Goal: Transaction & Acquisition: Obtain resource

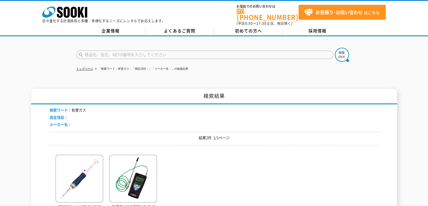
click at [121, 51] on input "text" at bounding box center [204, 54] width 257 height 8
type input "商品名、型式、NETIS番号を入力してください"
click at [128, 51] on input "text" at bounding box center [204, 54] width 257 height 8
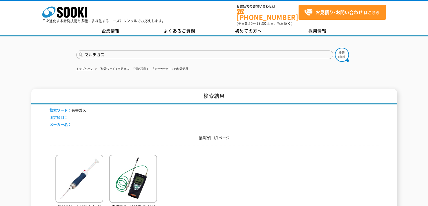
type input "マルチガス"
click at [335, 48] on button at bounding box center [342, 55] width 14 height 14
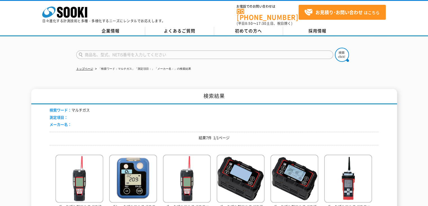
click at [119, 50] on input "text" at bounding box center [204, 54] width 257 height 8
type input "XP-302M"
click at [337, 52] on img at bounding box center [342, 55] width 14 height 14
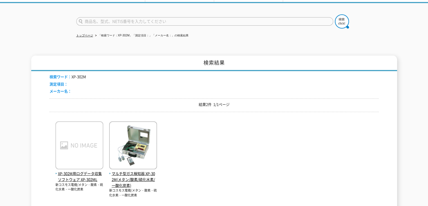
scroll to position [56, 0]
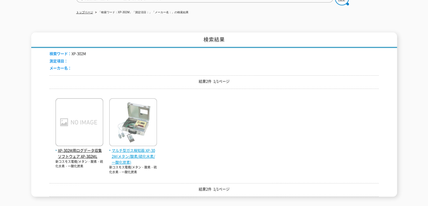
click at [139, 125] on img at bounding box center [133, 122] width 48 height 49
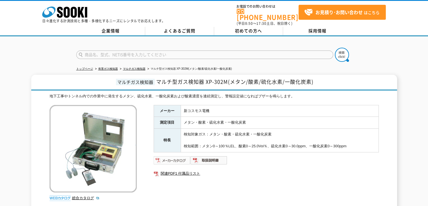
click at [178, 159] on img at bounding box center [172, 159] width 37 height 9
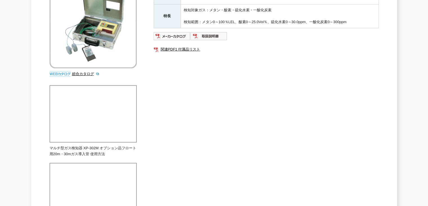
scroll to position [141, 0]
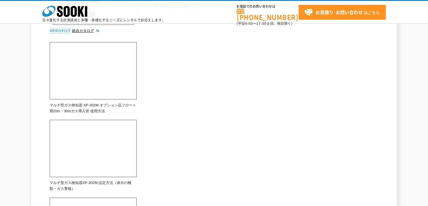
click at [207, 149] on div "地下工事やトンネル内での作業中に発生するメタン、硫化水素、一酸化炭素および酸素濃度を連続測定し、警報設定値になればブザーを鳴らします。 総合カタログ メーカー…" at bounding box center [215, 172] width 330 height 492
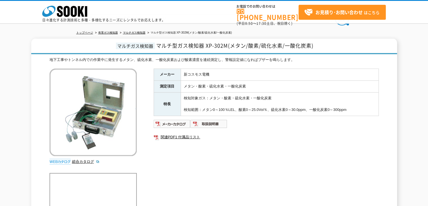
scroll to position [0, 0]
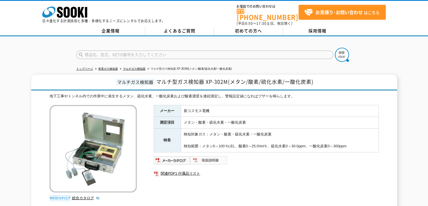
click at [218, 155] on img at bounding box center [209, 159] width 37 height 9
